Goal: Find specific page/section: Find specific page/section

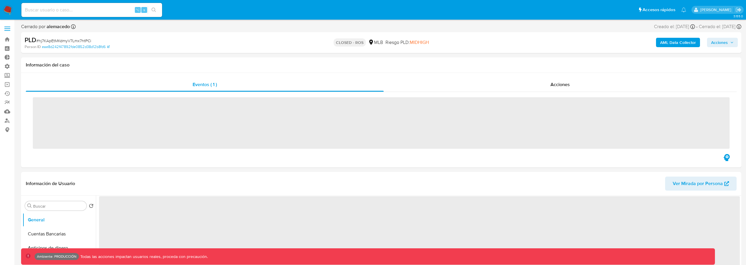
click at [83, 17] on div "⌥ s" at bounding box center [91, 10] width 141 height 14
click at [84, 12] on input at bounding box center [91, 10] width 141 height 8
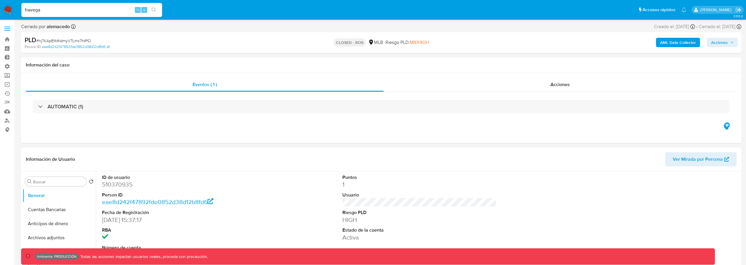
type input "fravega"
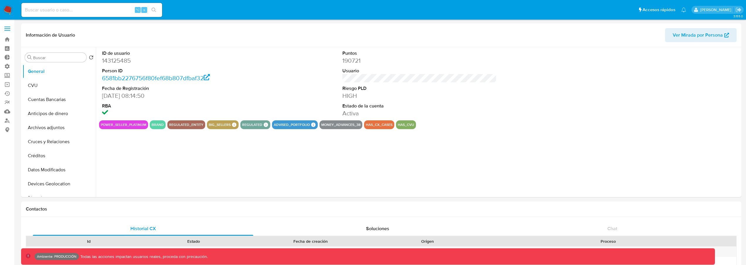
select select "10"
click at [73, 16] on div "⌥ s" at bounding box center [91, 10] width 141 height 14
click at [74, 13] on input at bounding box center [91, 10] width 141 height 8
type input "farmacialafinur"
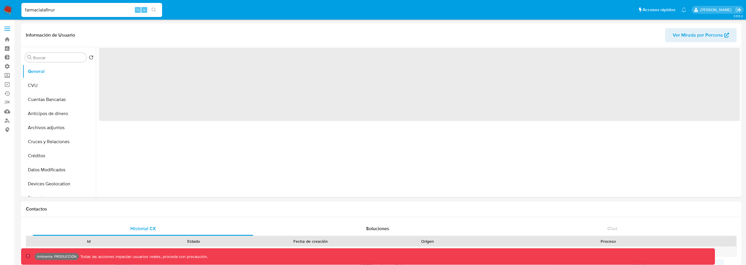
select select "10"
